Goal: Task Accomplishment & Management: Use online tool/utility

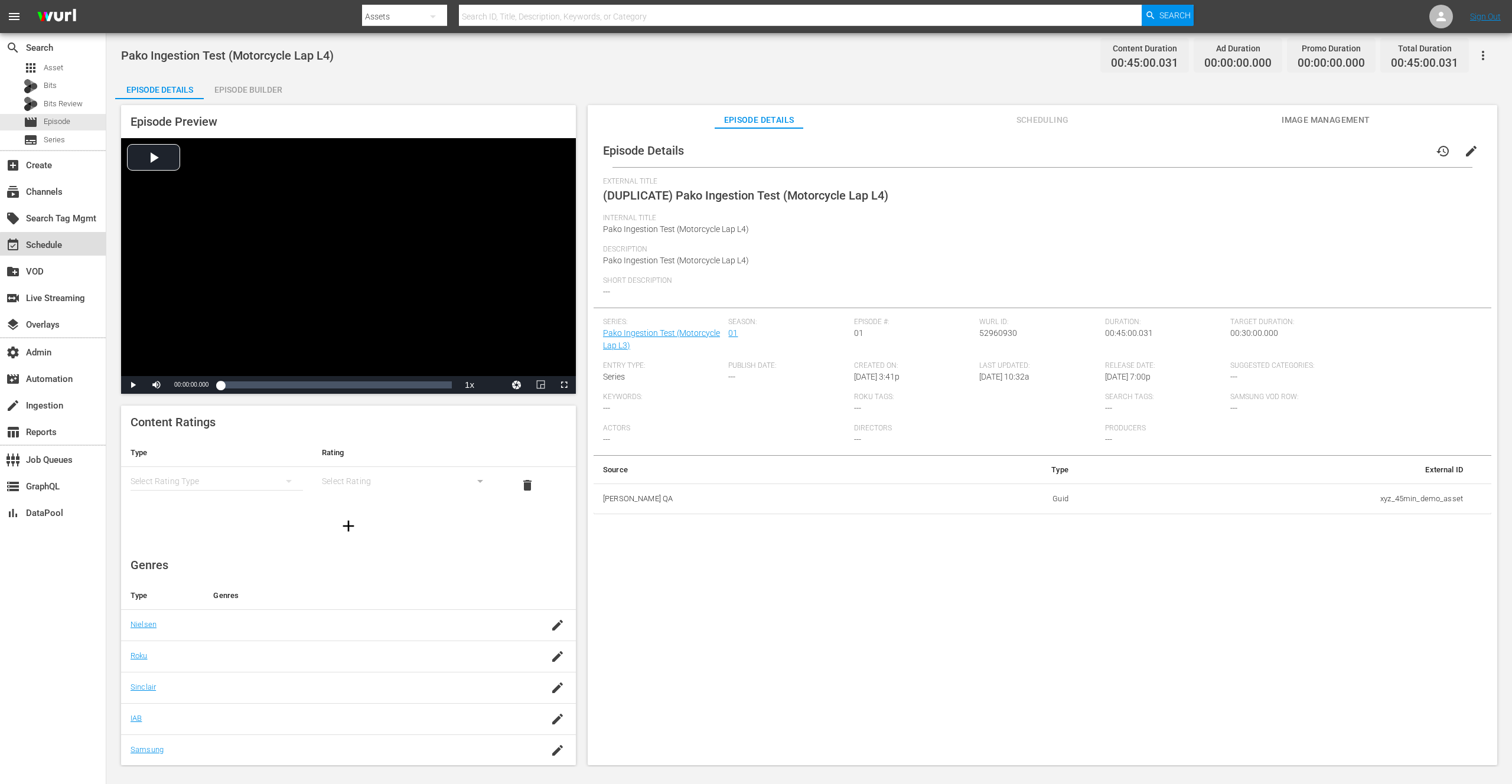
click at [56, 248] on div "event_available Schedule" at bounding box center [33, 243] width 66 height 11
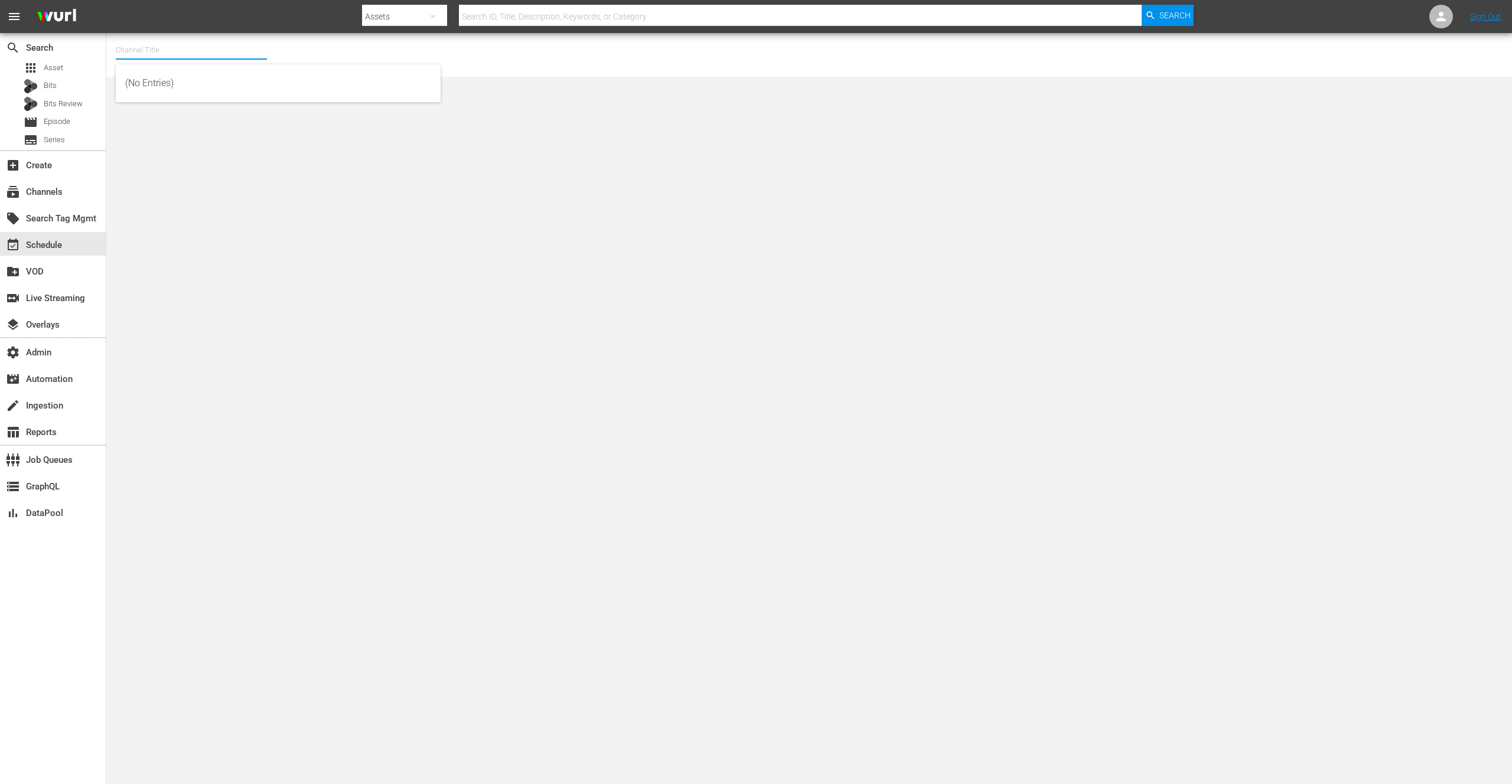
click at [164, 48] on input "text" at bounding box center [192, 50] width 151 height 28
click at [248, 111] on div "talkSPORT (1979 - akta_llc_talksport_1)" at bounding box center [278, 112] width 306 height 28
type input "talkSPORT (1979 - akta_llc_talksport_1)"
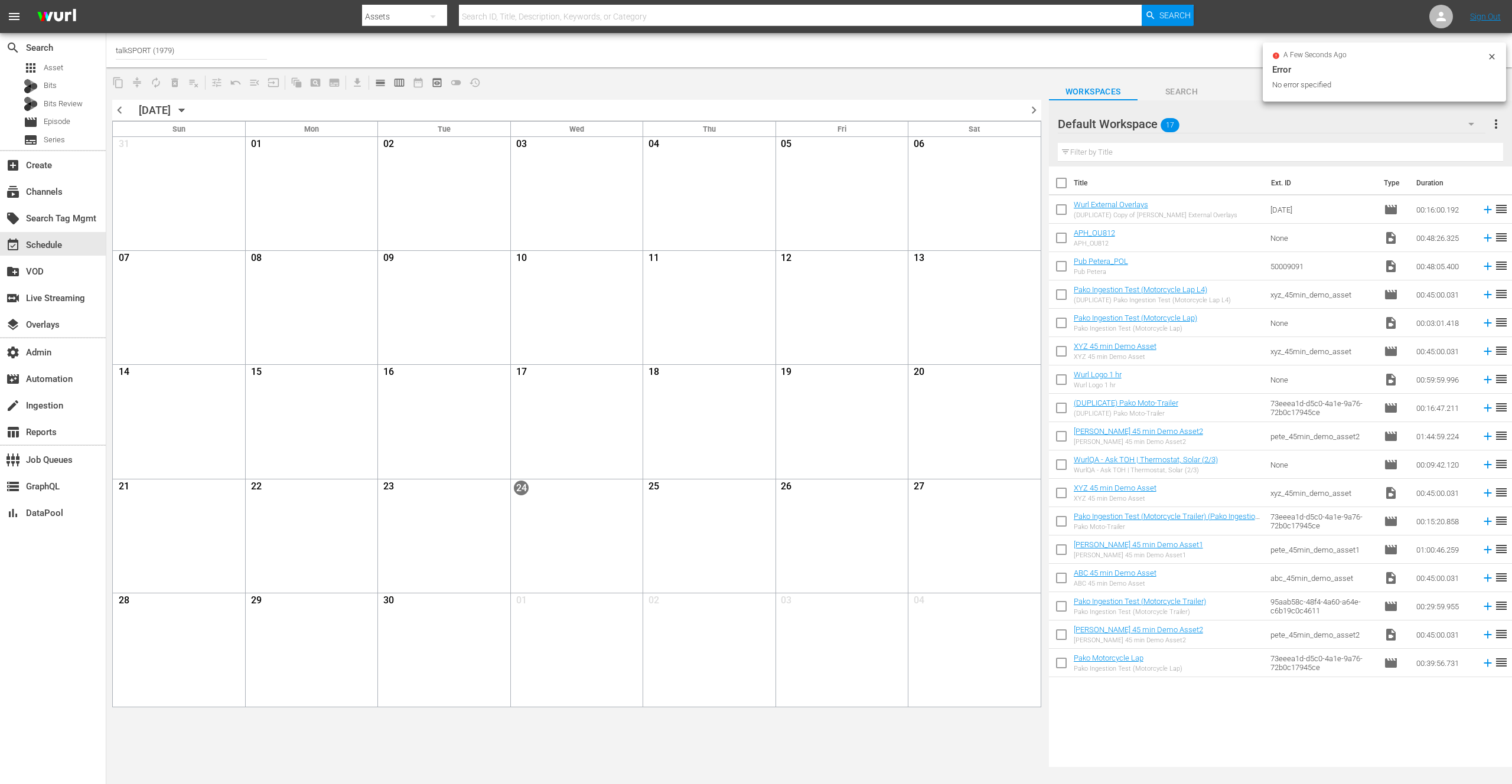
click at [122, 109] on span "chevron_left" at bounding box center [120, 110] width 15 height 15
